Goal: Task Accomplishment & Management: Use online tool/utility

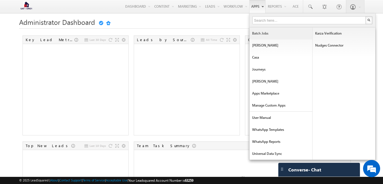
click at [261, 35] on link "Batch Jobs" at bounding box center [280, 33] width 63 height 12
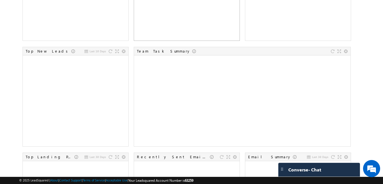
scroll to position [94, 0]
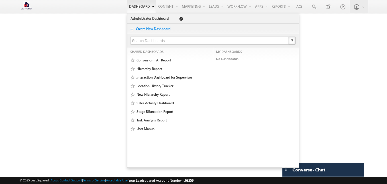
click at [127, 7] on link "Dashboard" at bounding box center [141, 6] width 29 height 13
click at [135, 6] on link "Dashboard" at bounding box center [141, 6] width 29 height 13
click at [139, 5] on link "Dashboard" at bounding box center [141, 6] width 29 height 13
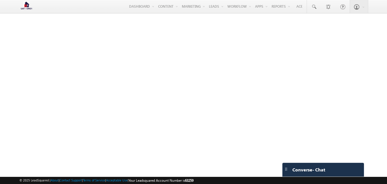
click at [28, 6] on img at bounding box center [26, 6] width 14 height 10
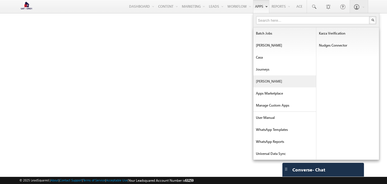
click at [261, 83] on link "[PERSON_NAME]" at bounding box center [284, 81] width 63 height 12
